Goal: Information Seeking & Learning: Find specific fact

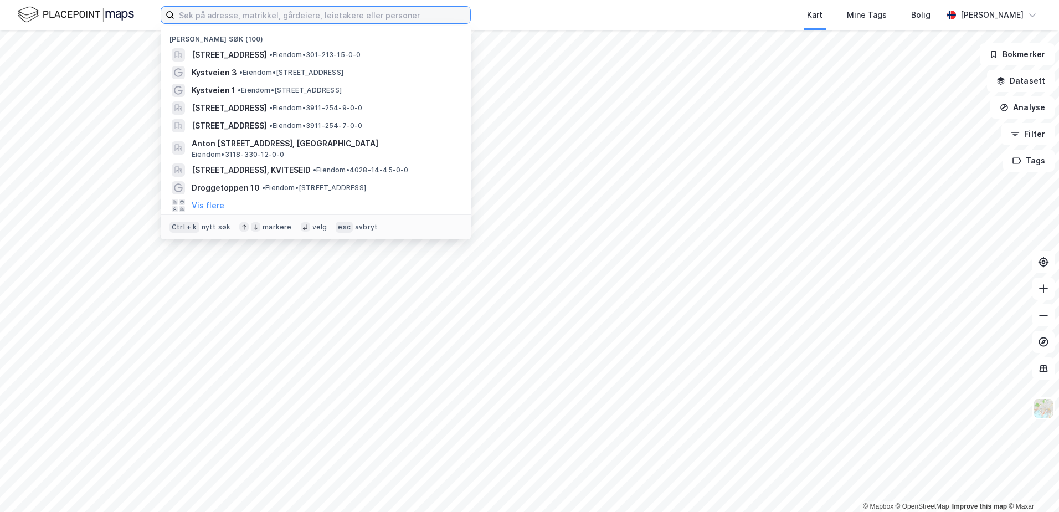
click at [178, 13] on input at bounding box center [323, 15] width 296 height 17
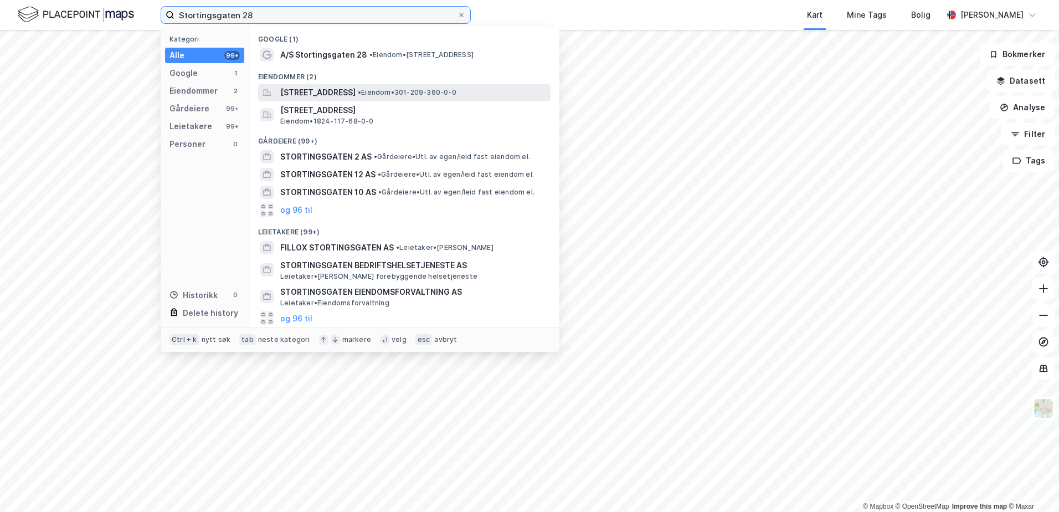
type input "Stortingsgaten 28"
click at [315, 90] on span "[STREET_ADDRESS]" at bounding box center [317, 92] width 75 height 13
